Goal: Find specific page/section: Find specific page/section

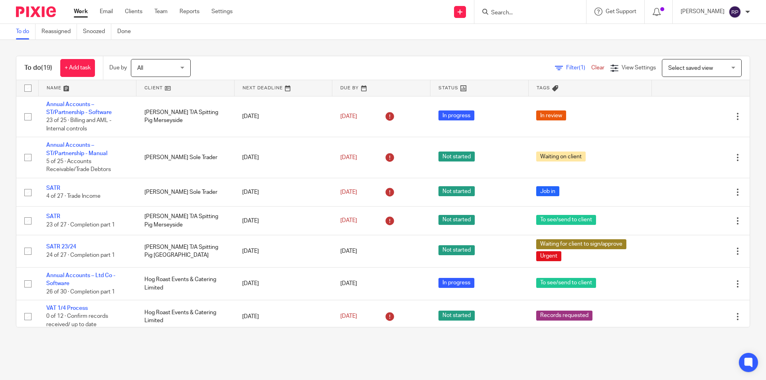
click at [538, 14] on input "Search" at bounding box center [526, 13] width 72 height 7
click at [485, 47] on div "To do (19) + Add task Due by All All [DATE] [DATE] This week Next week This mon…" at bounding box center [383, 192] width 766 height 304
click at [513, 18] on div at bounding box center [530, 12] width 112 height 24
click at [514, 13] on input "Search" at bounding box center [526, 13] width 72 height 7
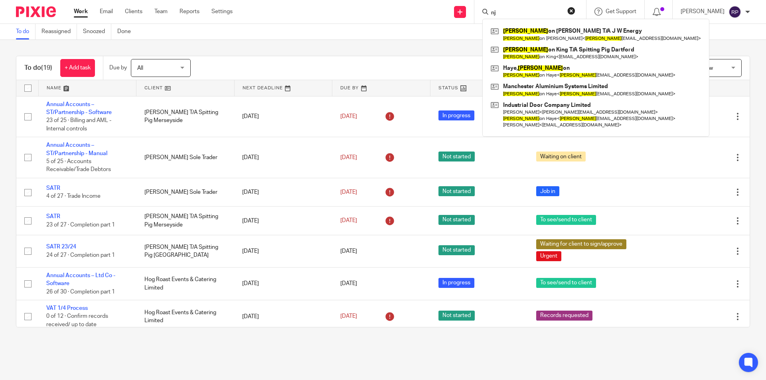
type input "n"
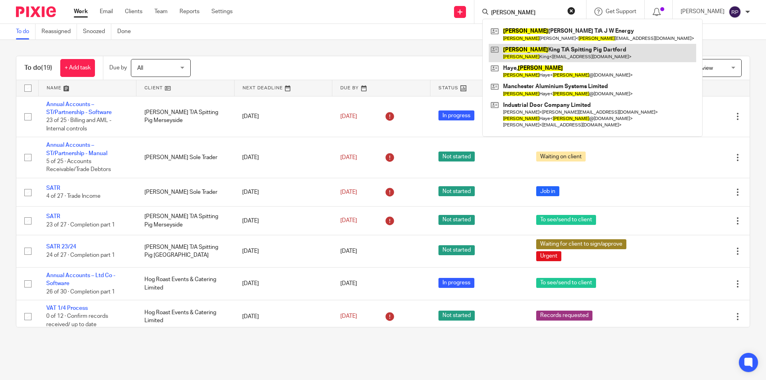
type input "jason"
click at [533, 55] on link at bounding box center [592, 53] width 207 height 18
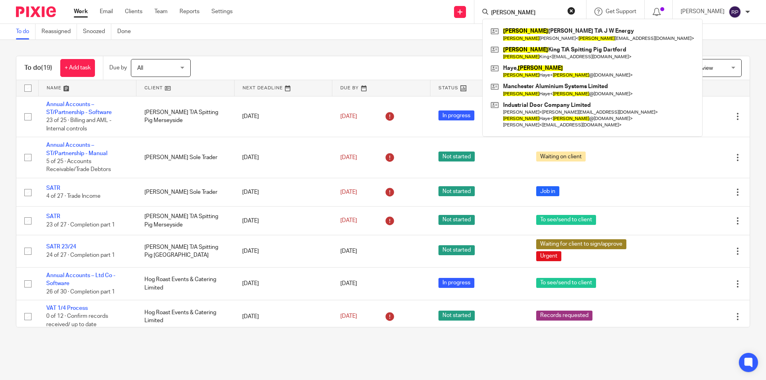
click at [248, 41] on div "To do (19) + Add task Due by All All Today Tomorrow This week Next week This mo…" at bounding box center [383, 192] width 766 height 304
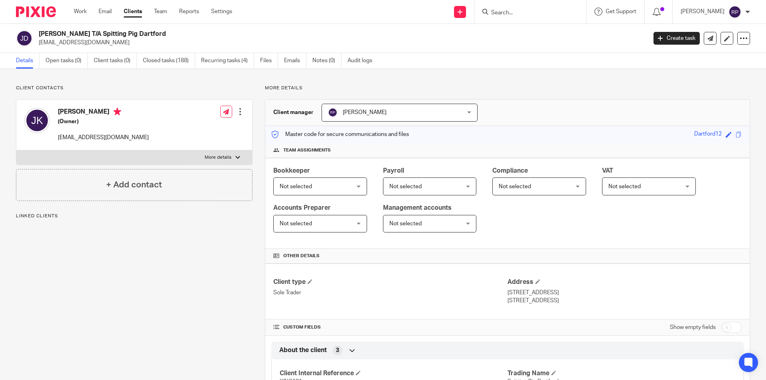
click at [139, 160] on label "More details" at bounding box center [134, 157] width 236 height 14
click at [16, 150] on input "More details" at bounding box center [16, 150] width 0 height 0
checkbox input "true"
